Goal: Find specific fact: Find specific fact

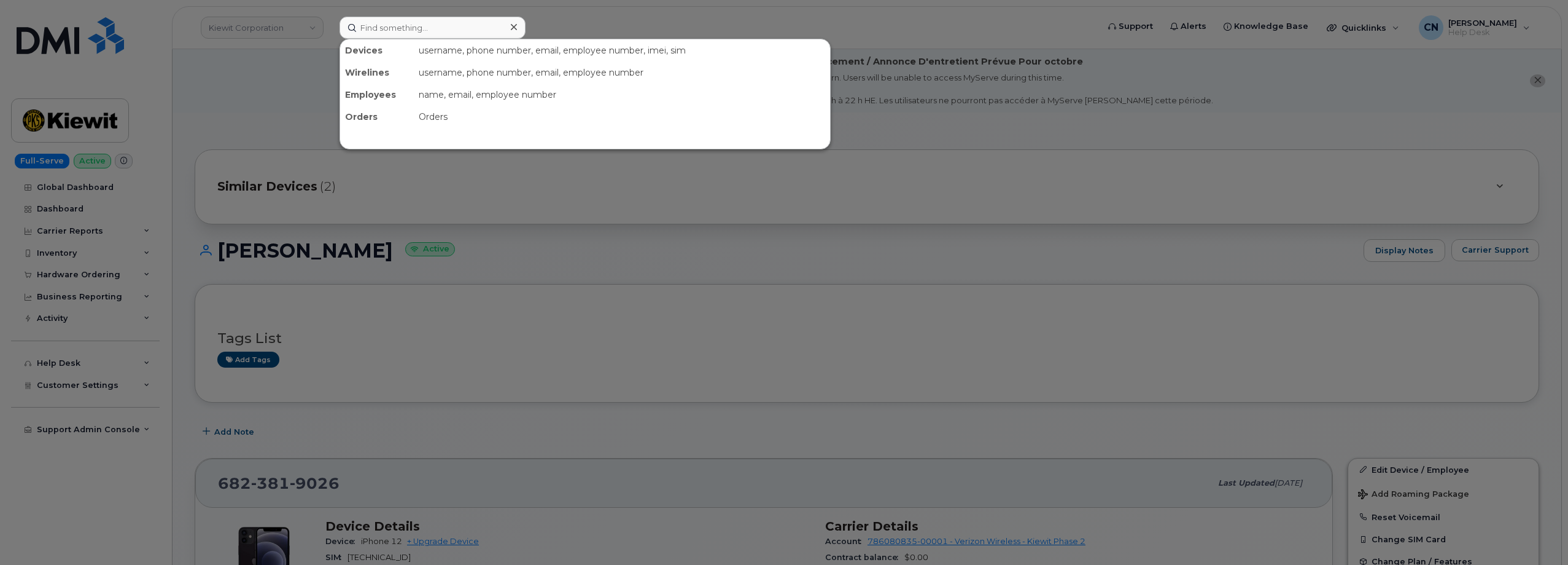
scroll to position [307, 0]
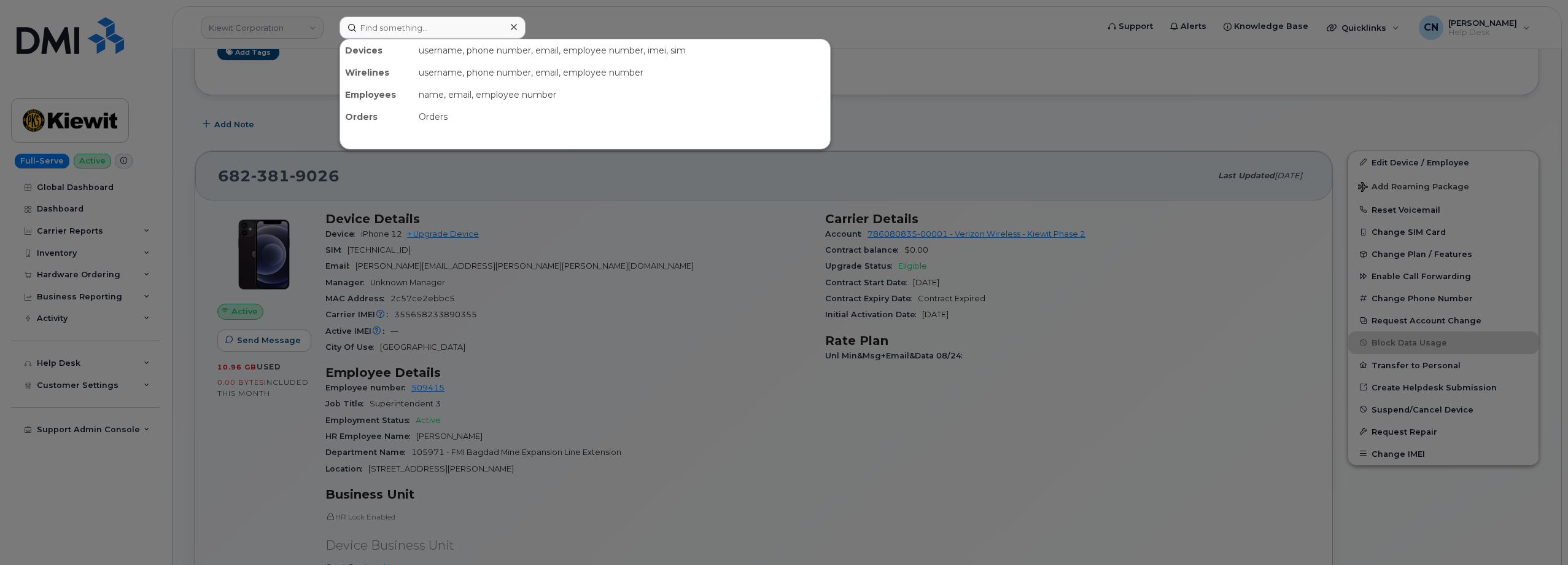
click at [384, 23] on input at bounding box center [432, 28] width 187 height 22
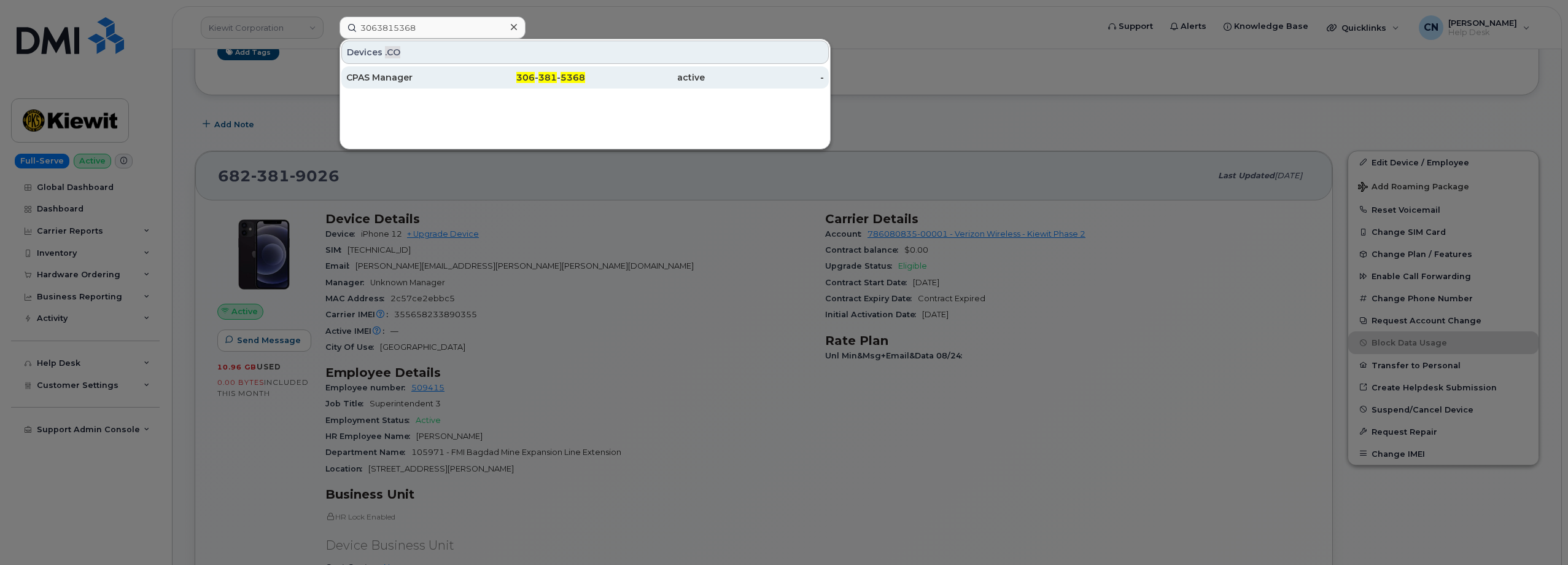
type input "3063815368"
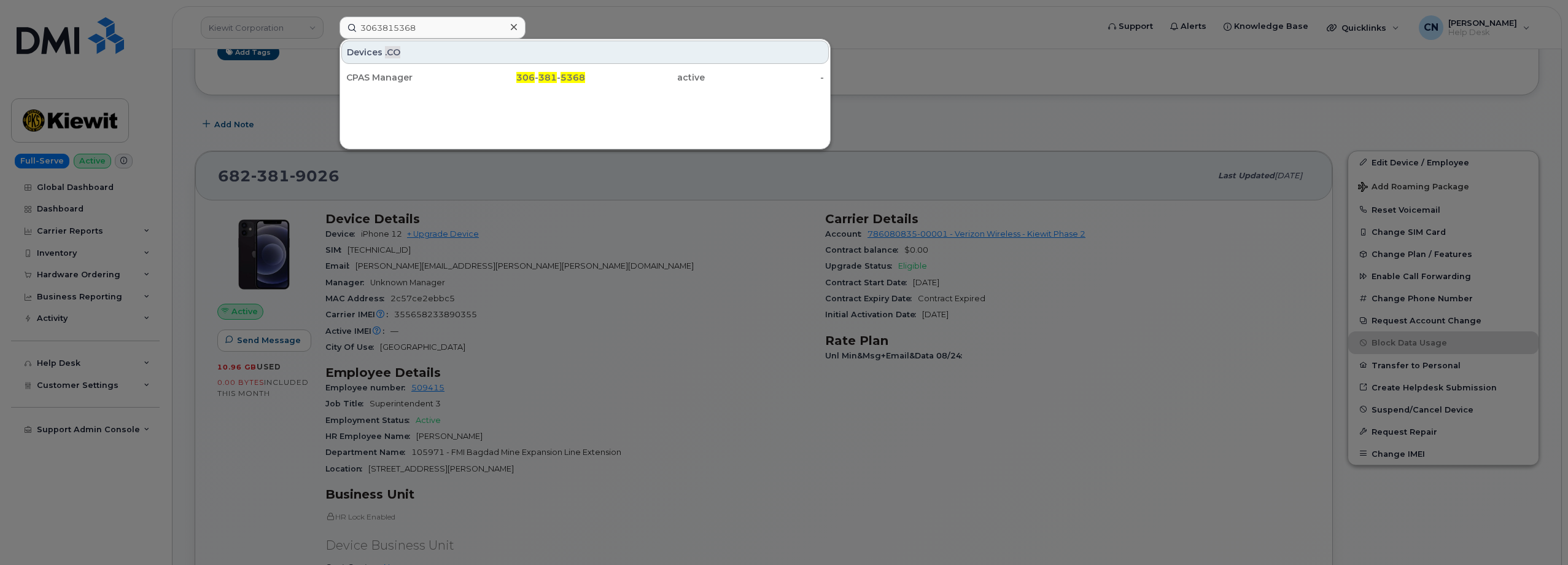
drag, startPoint x: 418, startPoint y: 79, endPoint x: 344, endPoint y: 47, distance: 80.6
click at [418, 79] on div "CPAS Manager" at bounding box center [406, 77] width 120 height 12
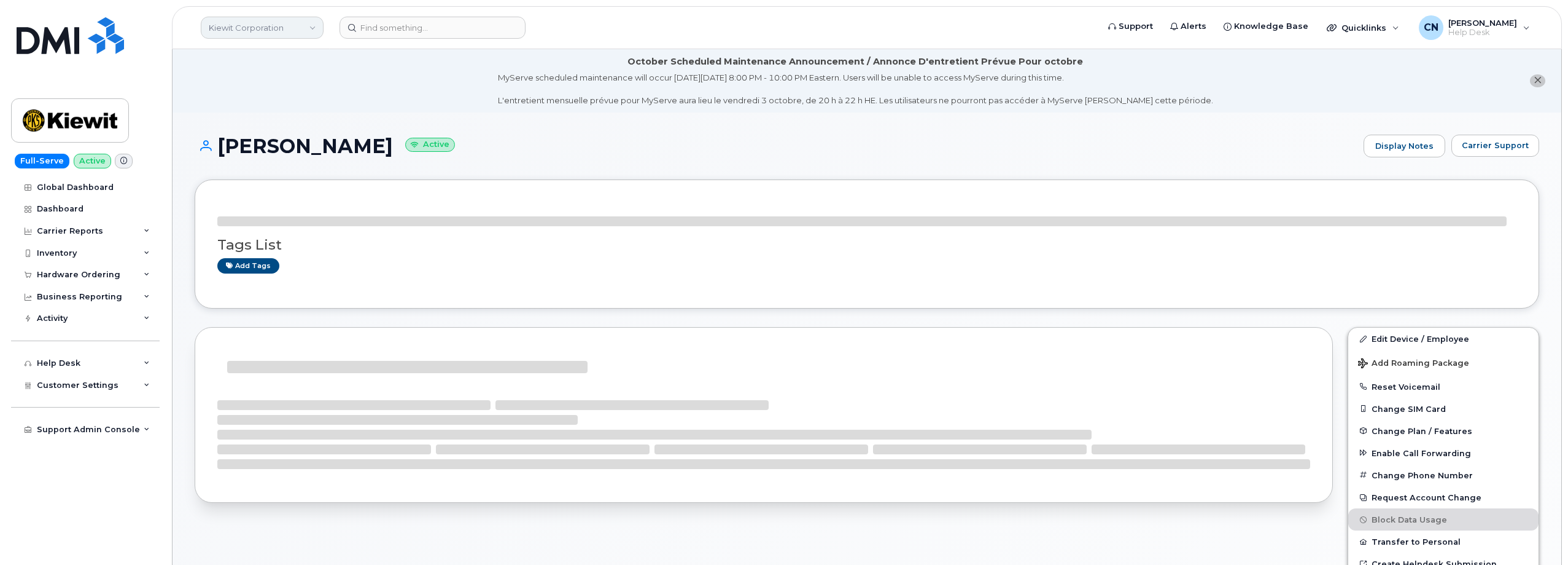
click at [230, 31] on link "Kiewit Corporation" at bounding box center [261, 28] width 123 height 22
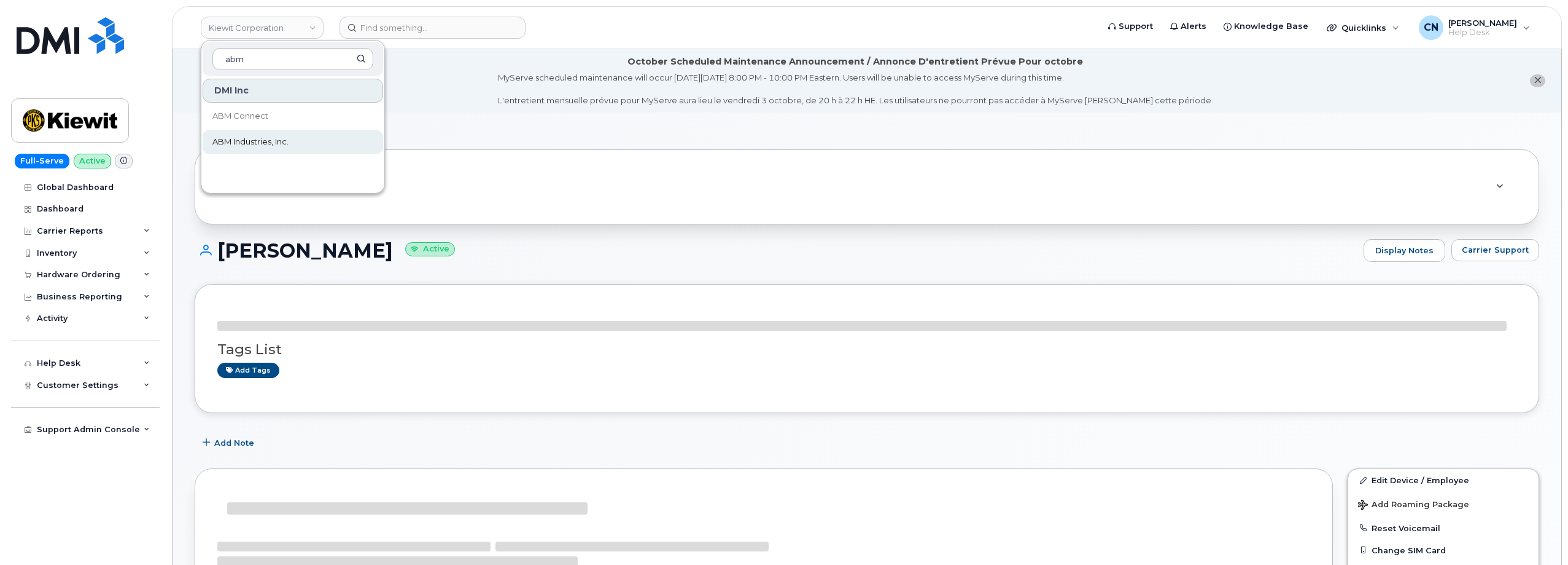
type input "abm"
click at [239, 142] on span "ABM Industries, Inc." at bounding box center [250, 142] width 76 height 12
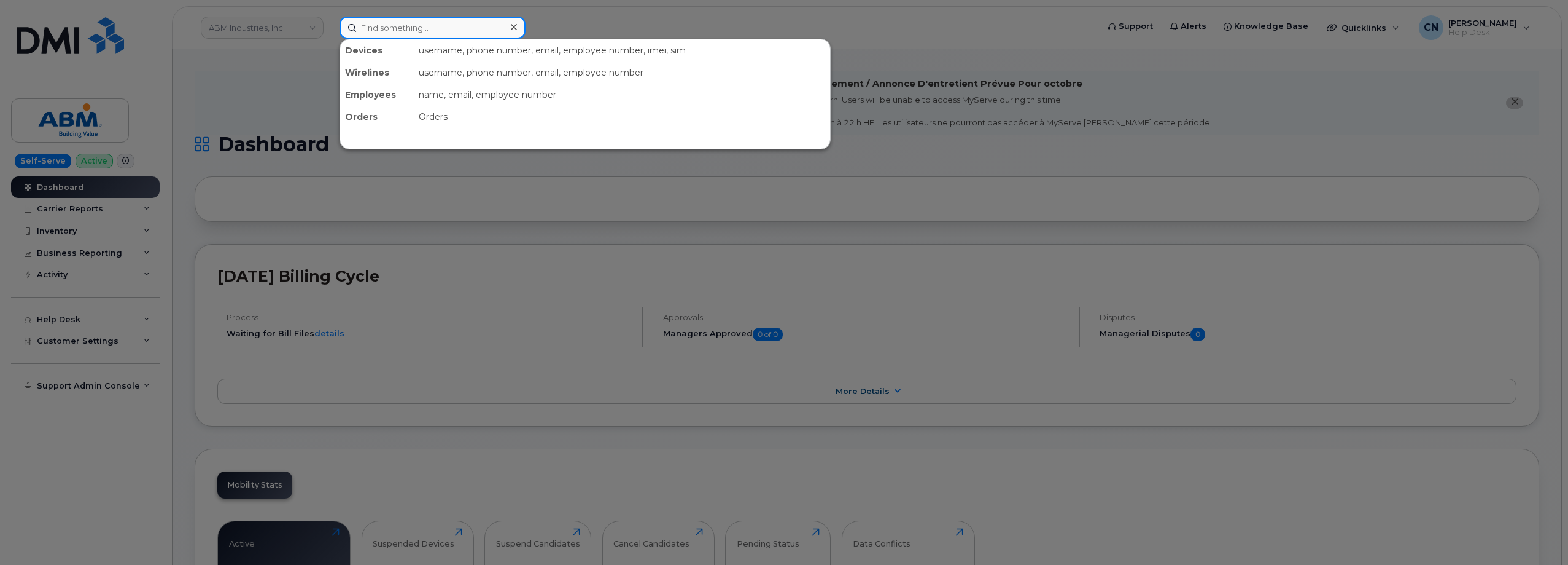
click at [394, 17] on input at bounding box center [432, 28] width 187 height 22
paste input "351764898966243"
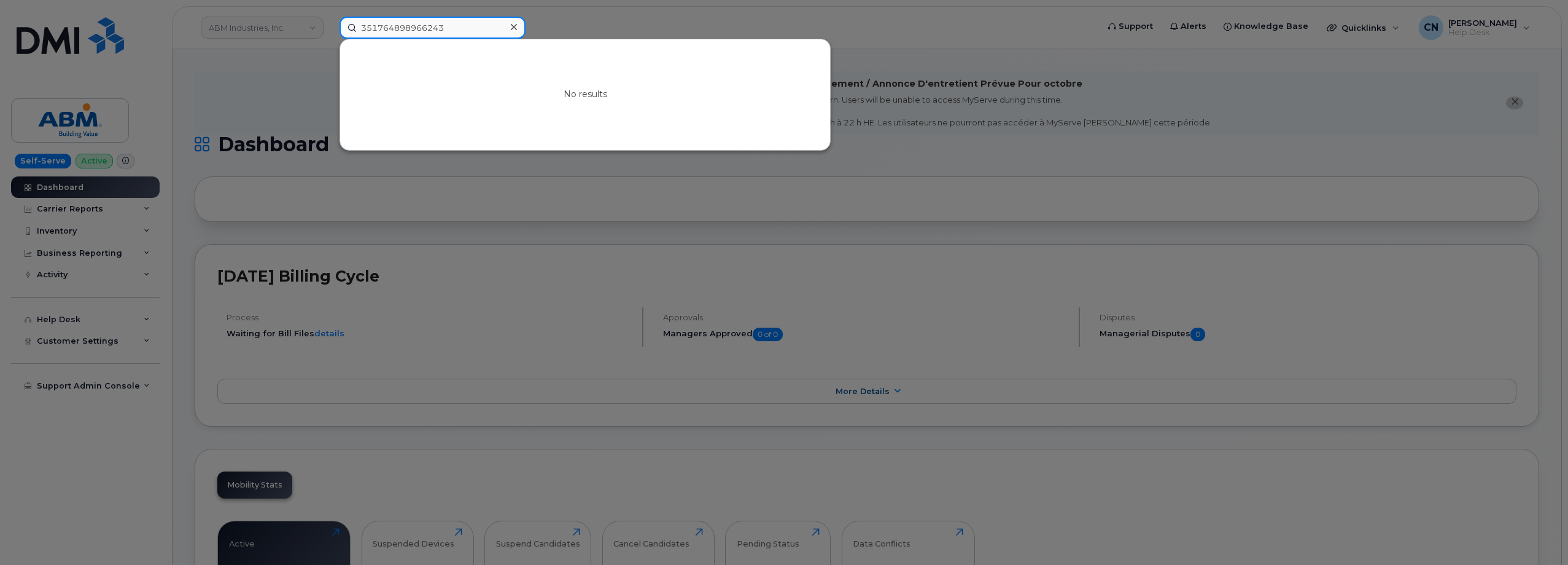
drag, startPoint x: 466, startPoint y: 28, endPoint x: -74, endPoint y: 92, distance: 543.8
paste input "6429657"
type input "351764896429657"
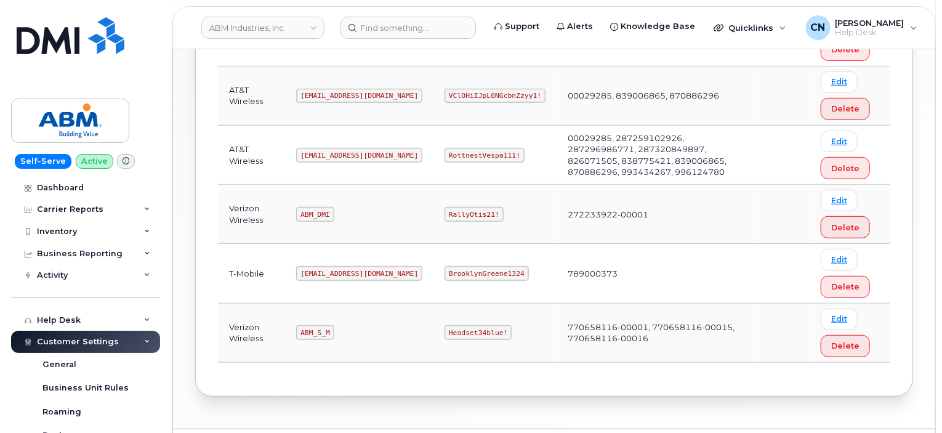
scroll to position [308, 0]
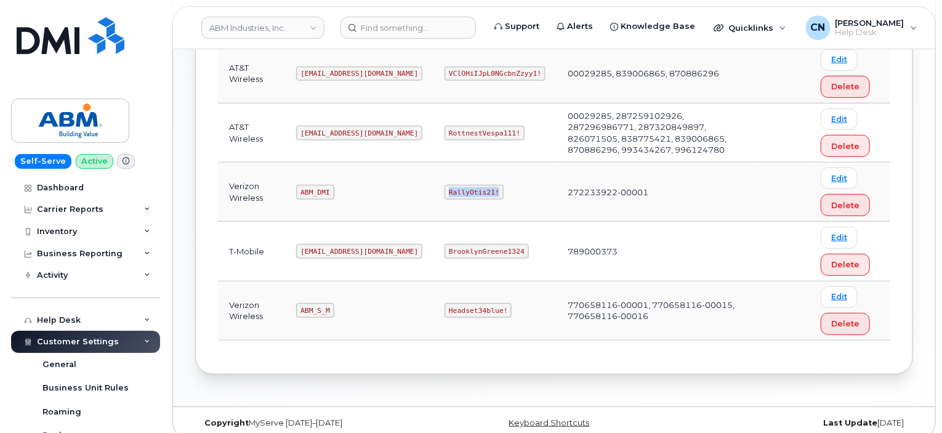
drag, startPoint x: 403, startPoint y: 191, endPoint x: 486, endPoint y: 194, distance: 83.2
click at [483, 194] on td "RallyOtis21!" at bounding box center [494, 192] width 123 height 59
copy code "RallyOtis21!"
drag, startPoint x: 330, startPoint y: 188, endPoint x: 276, endPoint y: 191, distance: 53.6
click at [276, 191] on tr "Verizon Wireless ABM_DMI RallyOtis21! 272233922-00001 Edit Delete" at bounding box center [554, 192] width 672 height 59
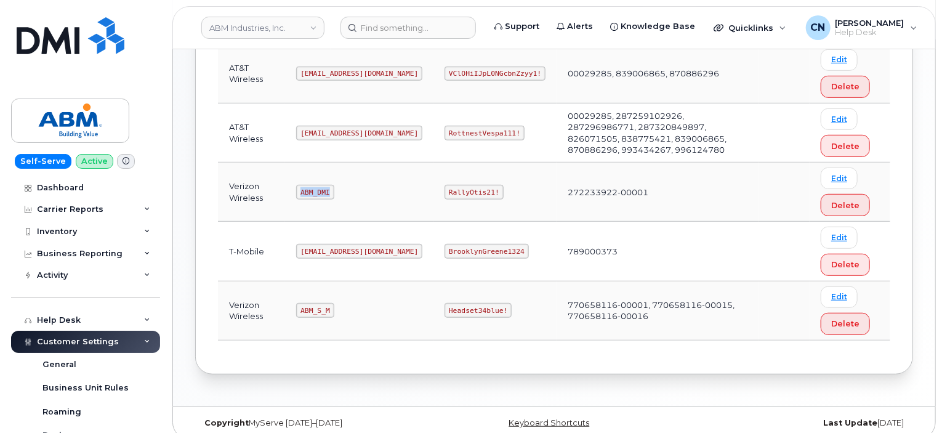
copy tr "ABM_DMI"
click at [303, 308] on code "ABM_S_M" at bounding box center [315, 310] width 38 height 15
drag, startPoint x: 298, startPoint y: 309, endPoint x: 490, endPoint y: 295, distance: 192.6
click at [371, 313] on td "ABM_S_M" at bounding box center [359, 310] width 148 height 59
copy code "ABM_S_M"
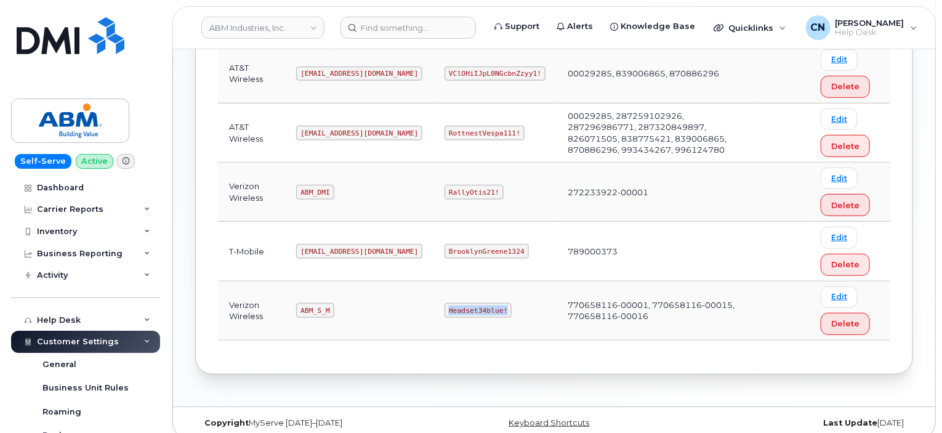
drag, startPoint x: 402, startPoint y: 308, endPoint x: 456, endPoint y: 275, distance: 63.4
click at [467, 305] on td "Headset34blue!" at bounding box center [494, 310] width 123 height 59
copy code "Headset34blue!"
